Goal: Transaction & Acquisition: Purchase product/service

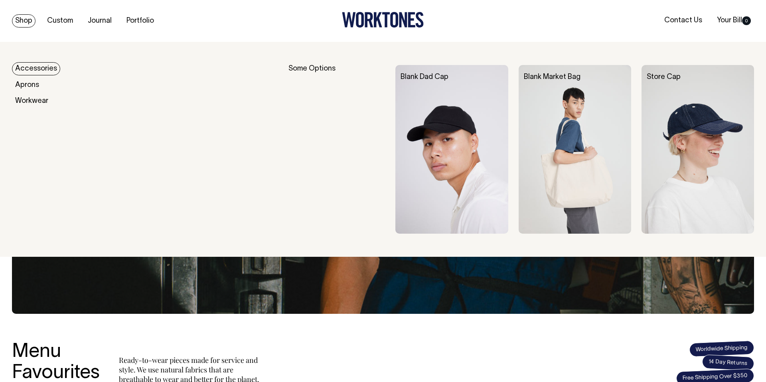
click at [423, 88] on div "Blank Dad Cap" at bounding box center [457, 77] width 123 height 25
click at [432, 117] on img at bounding box center [452, 149] width 113 height 169
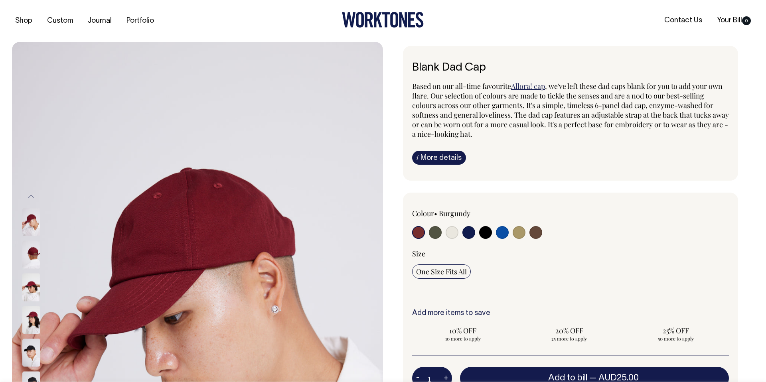
click at [439, 236] on input "radio" at bounding box center [435, 232] width 13 height 13
radio input "true"
select select "Olive"
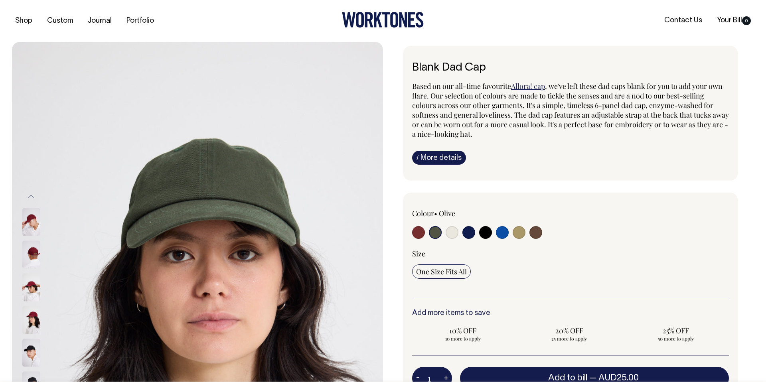
click at [436, 234] on input "radio" at bounding box center [435, 232] width 13 height 13
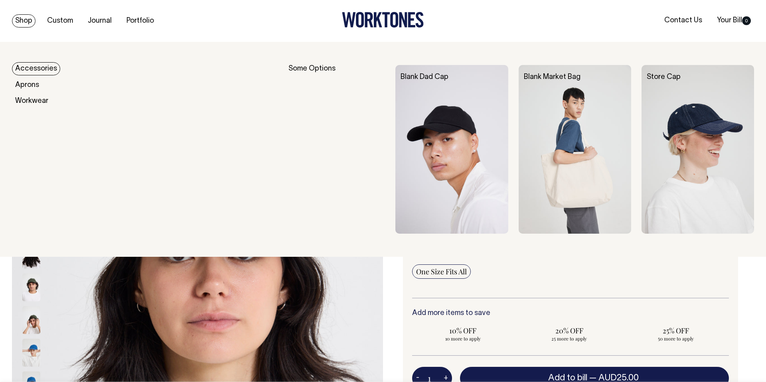
click at [589, 108] on img at bounding box center [575, 149] width 113 height 169
